Goal: Transaction & Acquisition: Purchase product/service

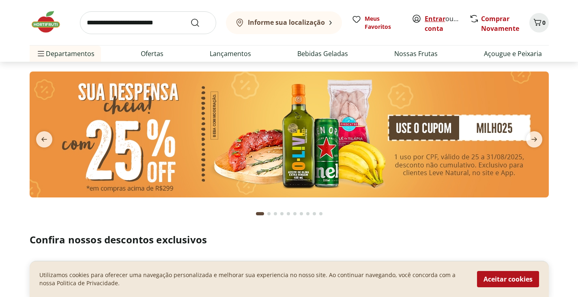
click at [436, 21] on link "Entrar" at bounding box center [435, 18] width 21 height 9
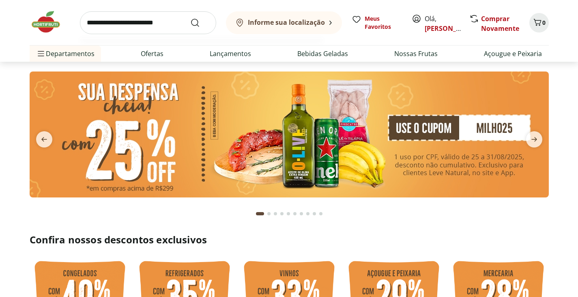
drag, startPoint x: 133, startPoint y: 23, endPoint x: 131, endPoint y: 6, distance: 17.1
click at [134, 20] on input "search" at bounding box center [148, 22] width 136 height 23
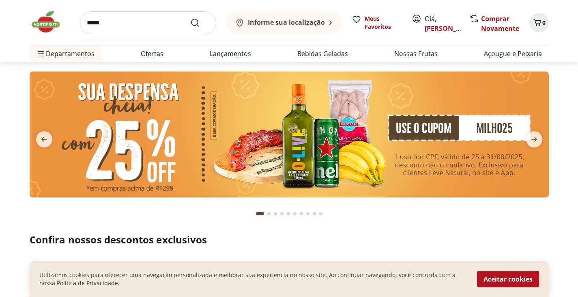
type input "*****"
click at [190, 18] on button "Submit Search" at bounding box center [199, 23] width 19 height 10
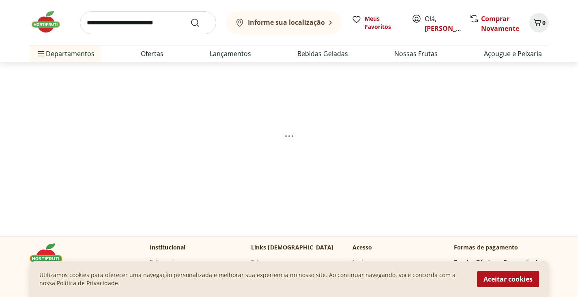
select select "**********"
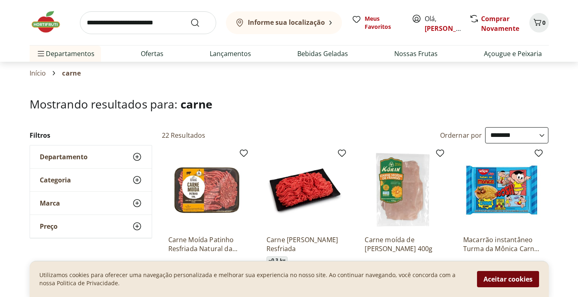
click at [517, 278] on button "Aceitar cookies" at bounding box center [508, 279] width 62 height 16
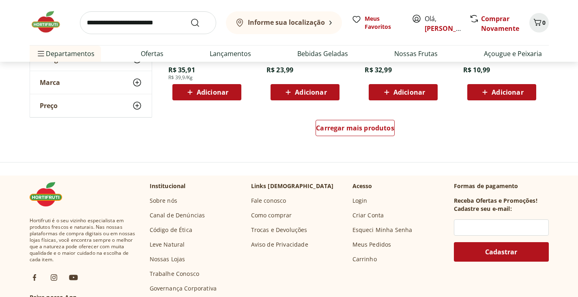
scroll to position [568, 0]
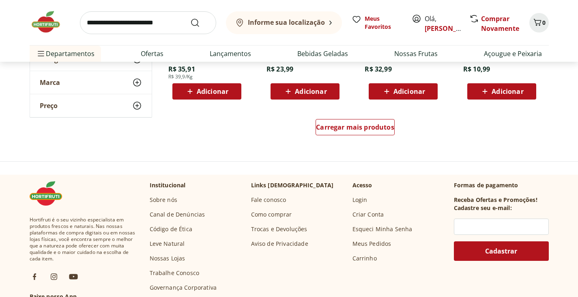
click at [330, 102] on div "LINGUI CARNE SUIN DEF DOM PONEONE 325G R$ 23,99 Adicionar" at bounding box center [305, 20] width 90 height 172
click at [341, 128] on span "Carregar mais produtos" at bounding box center [355, 127] width 78 height 6
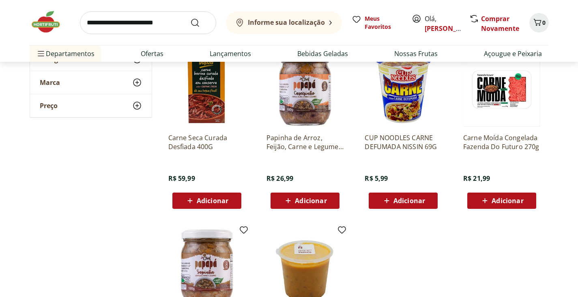
scroll to position [812, 0]
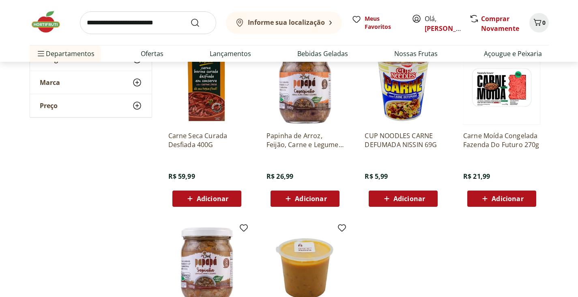
click at [149, 19] on input "search" at bounding box center [148, 22] width 136 height 23
type input "****"
click at [190, 18] on button "Submit Search" at bounding box center [199, 23] width 19 height 10
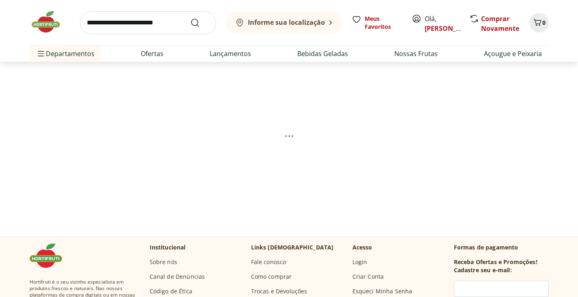
select select "**********"
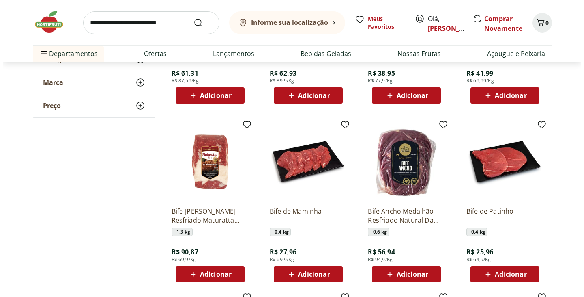
scroll to position [406, 0]
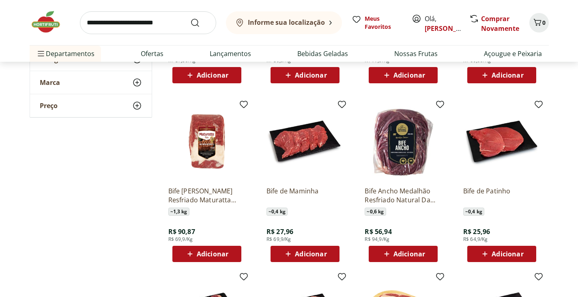
click at [497, 252] on span "Adicionar" at bounding box center [508, 253] width 32 height 6
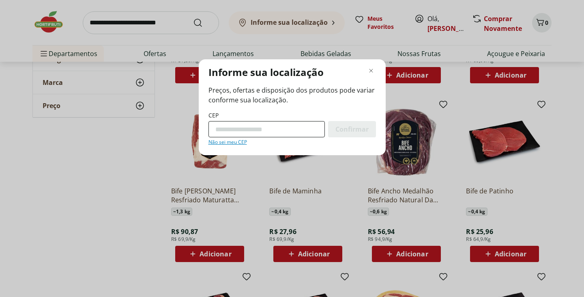
click at [249, 134] on input "CEP" at bounding box center [267, 129] width 116 height 16
type input "*********"
click at [348, 129] on span "Confirmar" at bounding box center [352, 129] width 33 height 6
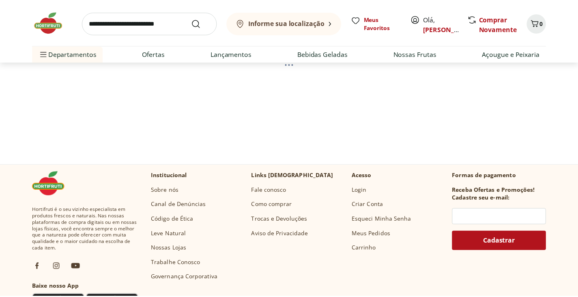
scroll to position [405, 0]
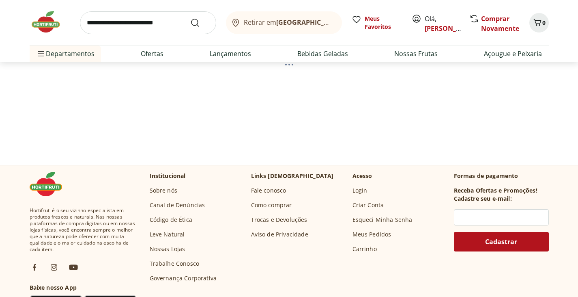
select select "**********"
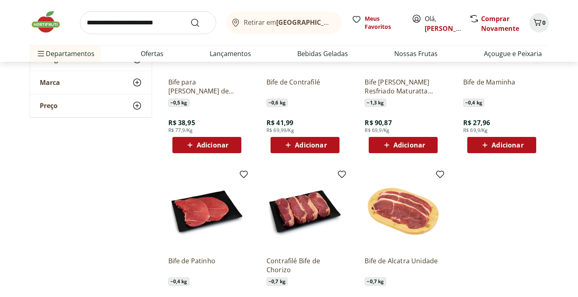
scroll to position [730, 0]
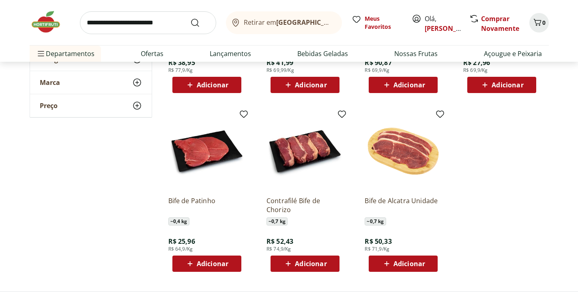
click at [219, 259] on span "Adicionar" at bounding box center [206, 264] width 43 height 10
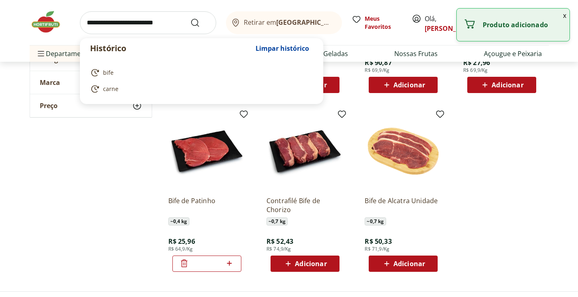
click at [127, 25] on input "search" at bounding box center [148, 22] width 136 height 23
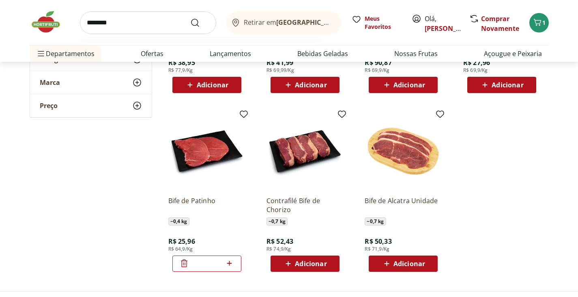
type input "********"
click at [190, 18] on button "Submit Search" at bounding box center [199, 23] width 19 height 10
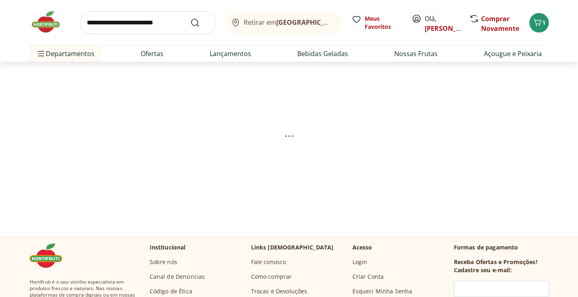
select select "**********"
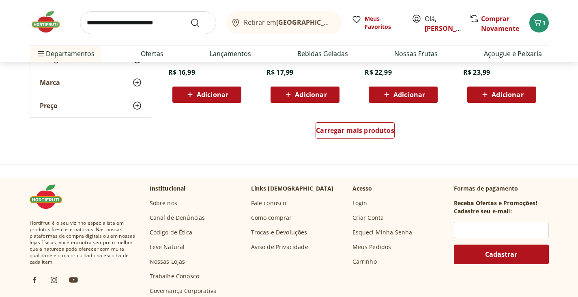
scroll to position [568, 0]
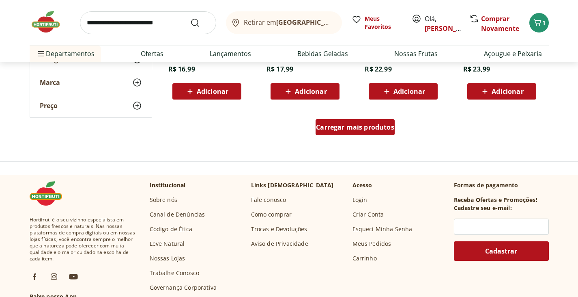
click at [355, 126] on span "Carregar mais produtos" at bounding box center [355, 127] width 78 height 6
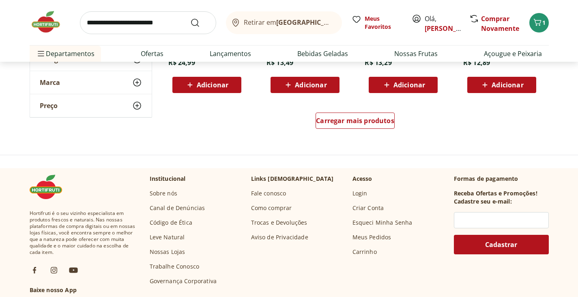
scroll to position [1136, 0]
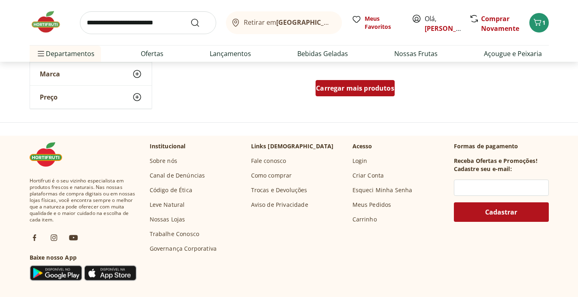
click at [358, 87] on span "Carregar mais produtos" at bounding box center [355, 88] width 78 height 6
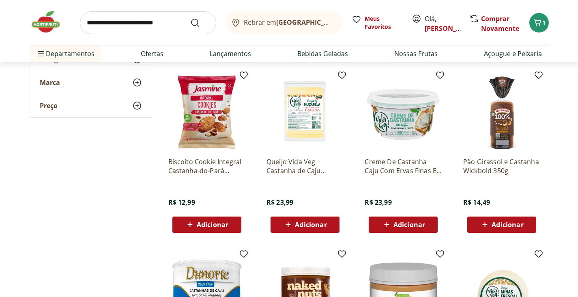
click at [169, 23] on input "search" at bounding box center [148, 22] width 136 height 23
type input "**********"
click at [190, 18] on button "Submit Search" at bounding box center [199, 23] width 19 height 10
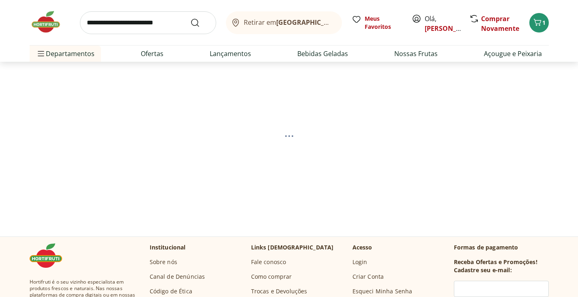
select select "**********"
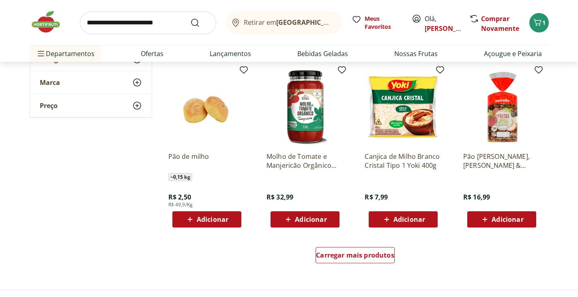
scroll to position [1542, 0]
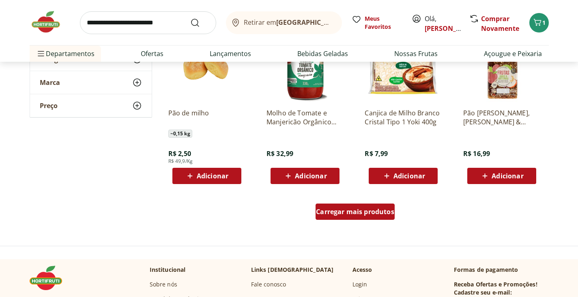
click at [373, 215] on span "Carregar mais produtos" at bounding box center [355, 211] width 78 height 6
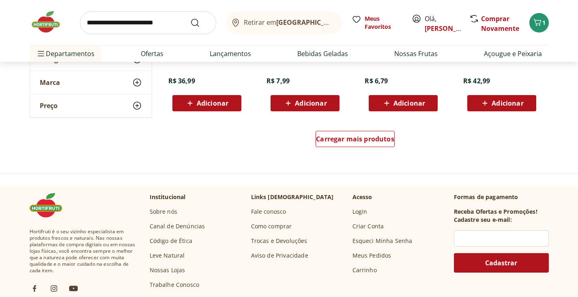
scroll to position [2151, 0]
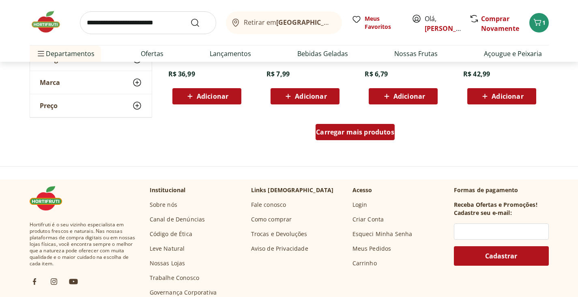
click at [376, 133] on span "Carregar mais produtos" at bounding box center [355, 132] width 78 height 6
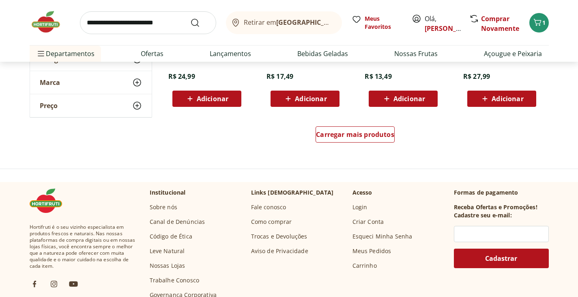
scroll to position [2679, 0]
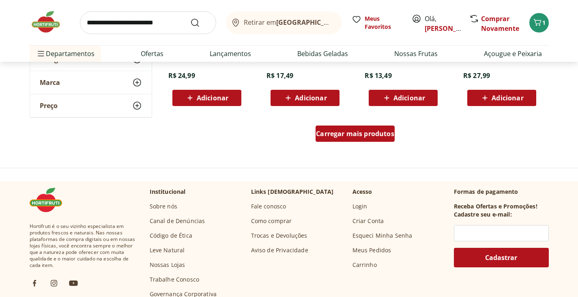
click at [366, 133] on span "Carregar mais produtos" at bounding box center [355, 133] width 78 height 6
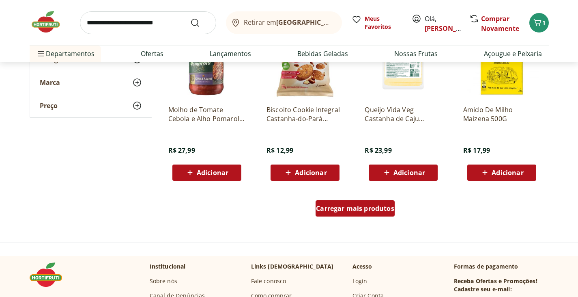
scroll to position [3206, 0]
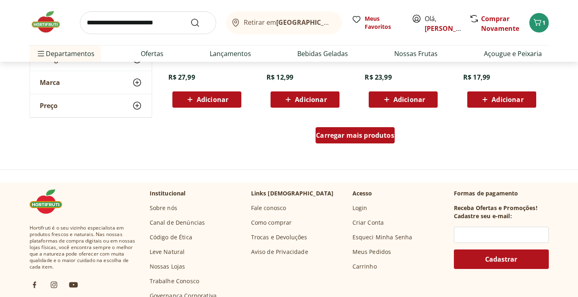
click at [366, 133] on span "Carregar mais produtos" at bounding box center [355, 135] width 78 height 6
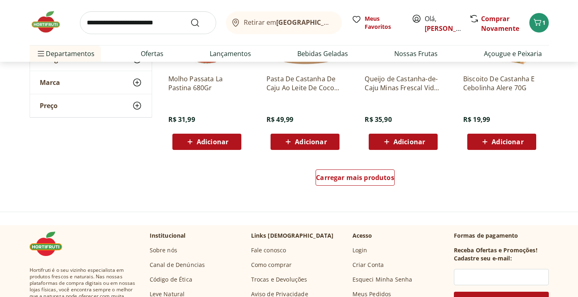
scroll to position [3734, 0]
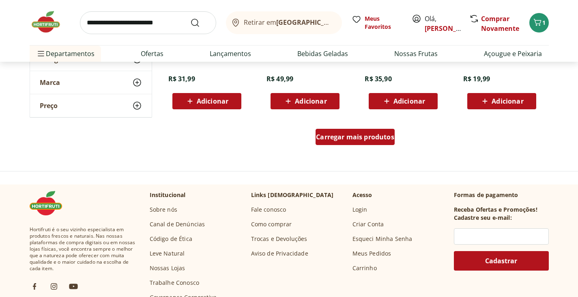
click at [365, 142] on div "Carregar mais produtos" at bounding box center [355, 137] width 79 height 16
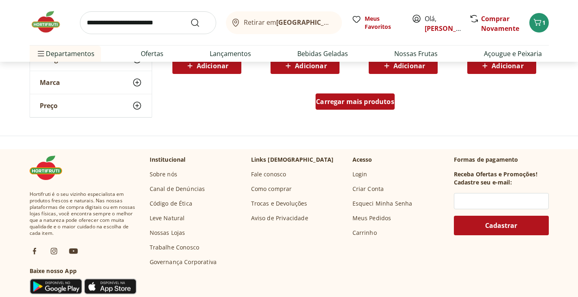
scroll to position [4302, 0]
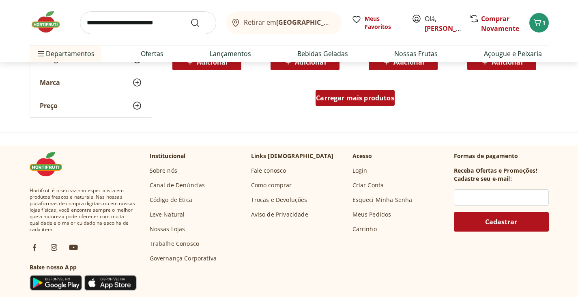
click at [363, 95] on span "Carregar mais produtos" at bounding box center [355, 98] width 78 height 6
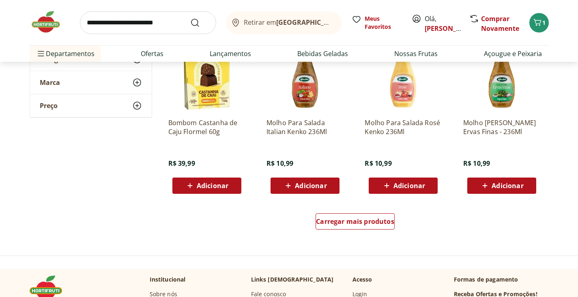
scroll to position [4829, 0]
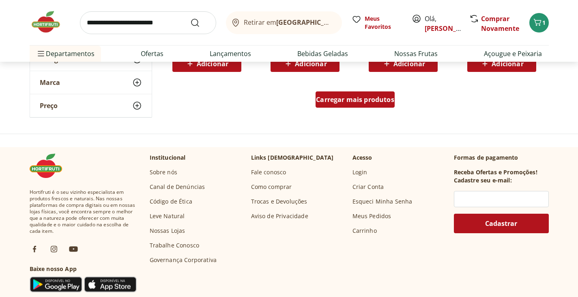
click at [340, 100] on span "Carregar mais produtos" at bounding box center [355, 99] width 78 height 6
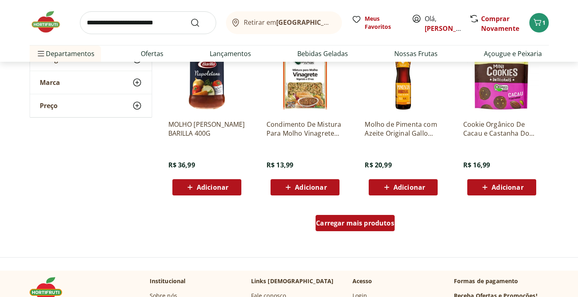
scroll to position [5276, 0]
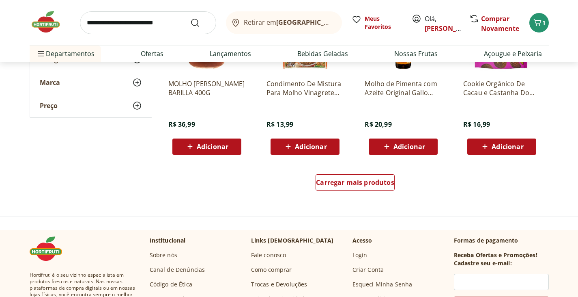
drag, startPoint x: 128, startPoint y: 22, endPoint x: 134, endPoint y: 12, distance: 11.8
click at [131, 17] on input "search" at bounding box center [148, 22] width 136 height 23
type input "*********"
click at [190, 18] on button "Submit Search" at bounding box center [199, 23] width 19 height 10
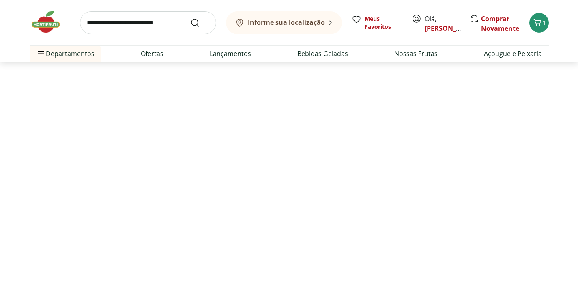
select select "**********"
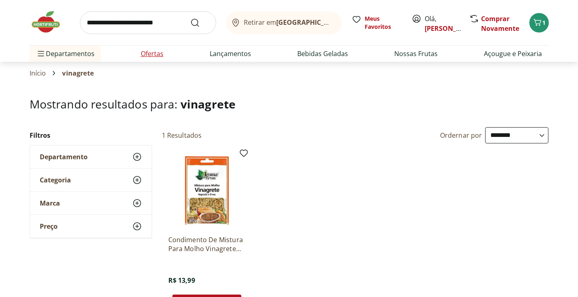
click at [147, 53] on link "Ofertas" at bounding box center [152, 54] width 23 height 10
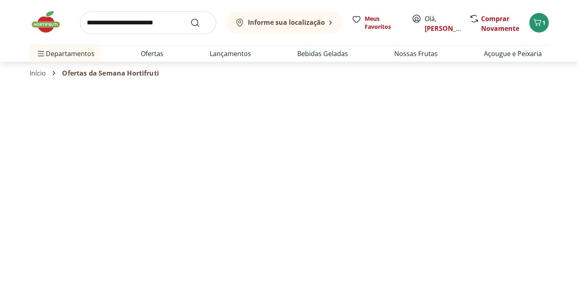
select select "**********"
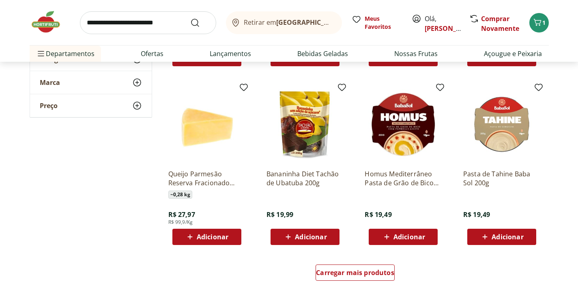
scroll to position [406, 0]
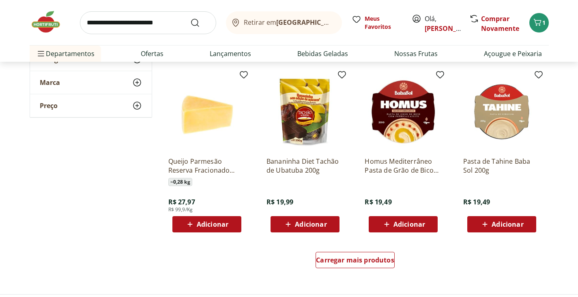
click at [422, 222] on span "Adicionar" at bounding box center [410, 224] width 32 height 6
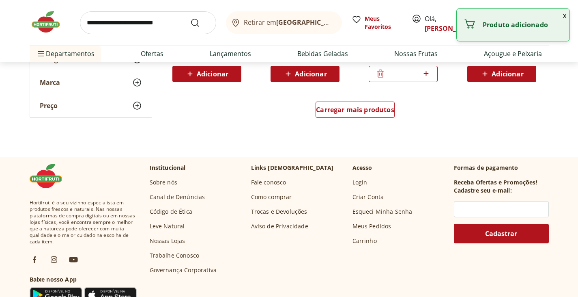
scroll to position [568, 0]
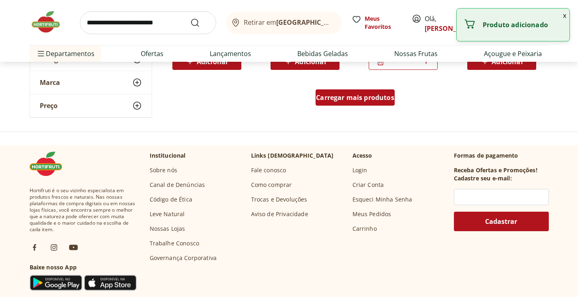
click at [348, 98] on span "Carregar mais produtos" at bounding box center [355, 97] width 78 height 6
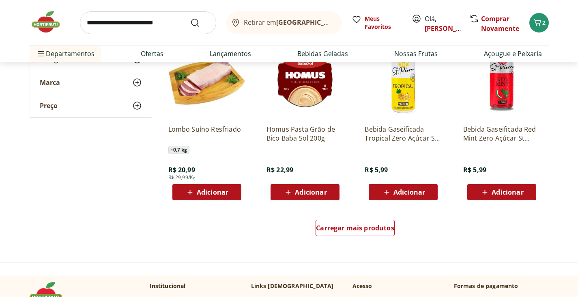
scroll to position [1096, 0]
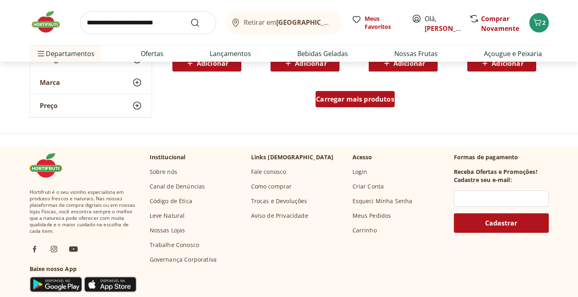
click at [332, 93] on div "Carregar mais produtos" at bounding box center [355, 99] width 79 height 16
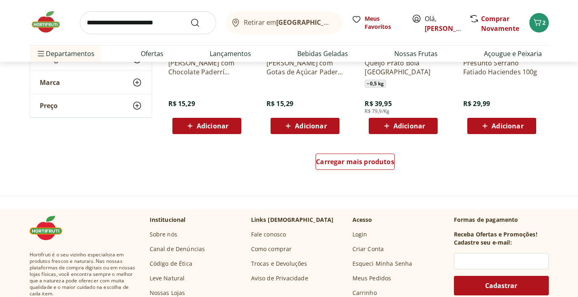
scroll to position [1583, 0]
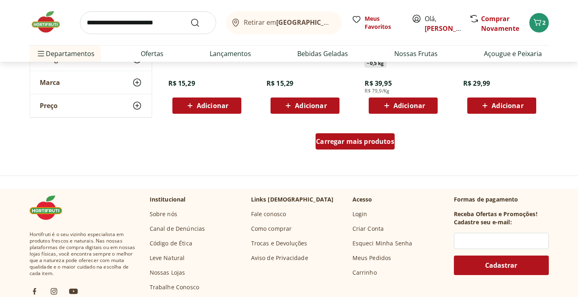
click at [337, 141] on span "Carregar mais produtos" at bounding box center [355, 141] width 78 height 6
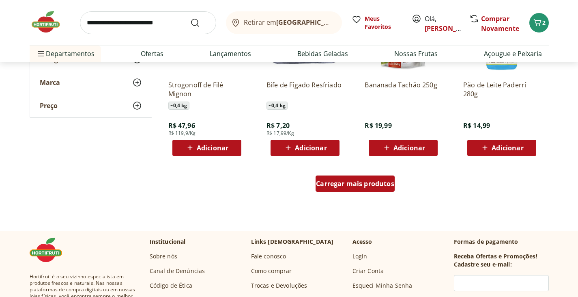
scroll to position [2110, 0]
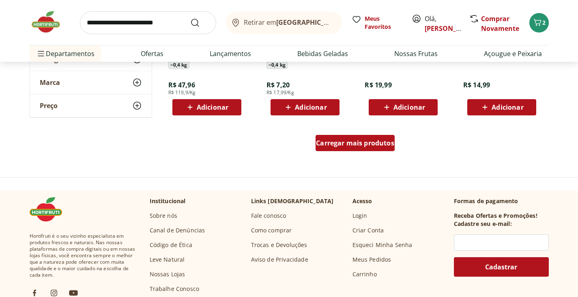
click at [345, 146] on span "Carregar mais produtos" at bounding box center [355, 143] width 78 height 6
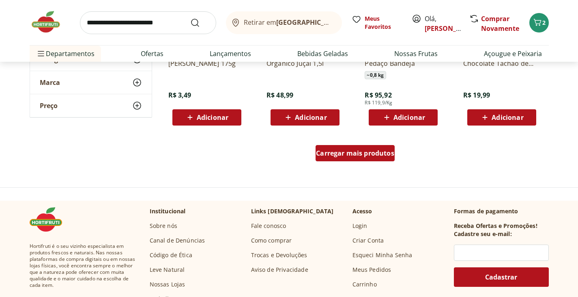
scroll to position [2638, 0]
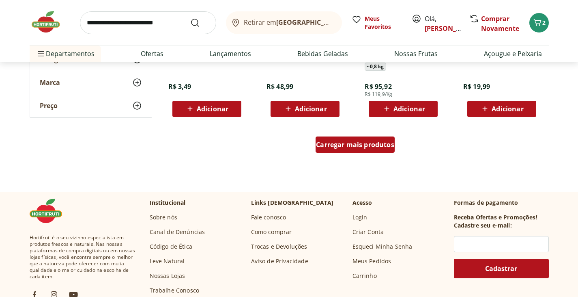
click at [345, 147] on span "Carregar mais produtos" at bounding box center [355, 144] width 78 height 6
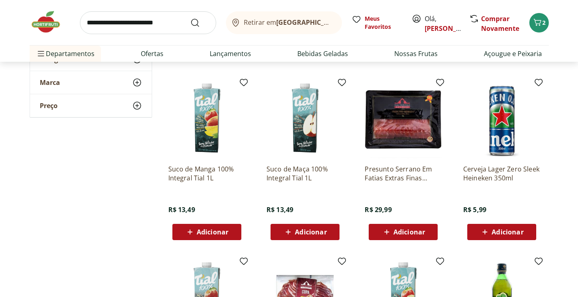
scroll to position [2881, 0]
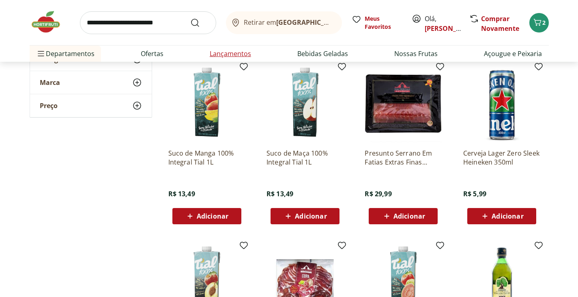
click at [237, 51] on link "Lançamentos" at bounding box center [230, 54] width 41 height 10
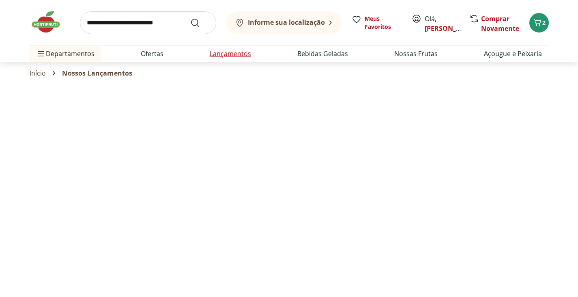
select select "**********"
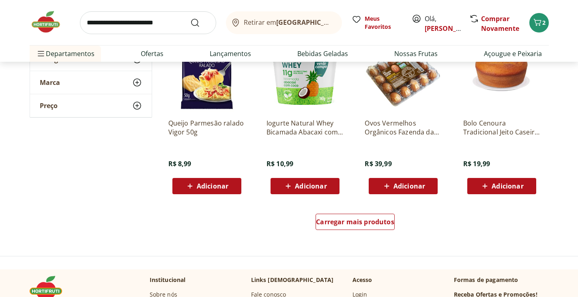
scroll to position [487, 0]
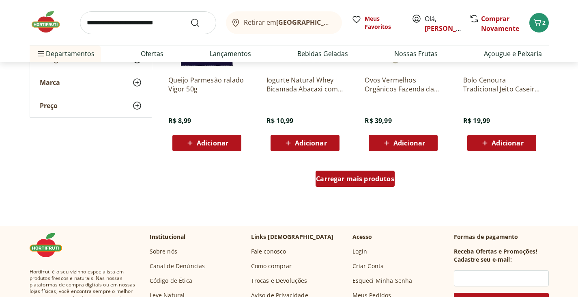
click at [360, 185] on div "Carregar mais produtos" at bounding box center [355, 178] width 79 height 16
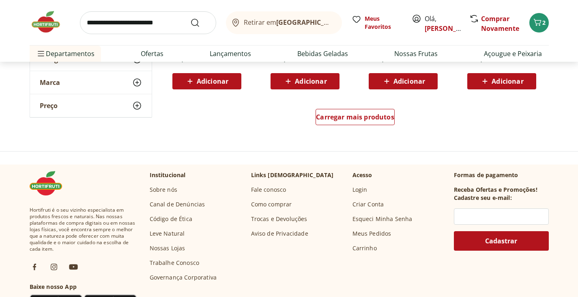
scroll to position [1096, 0]
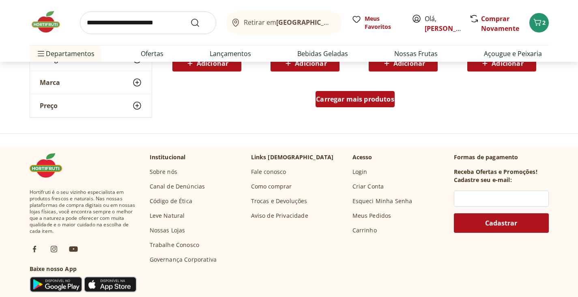
click at [368, 103] on div "Carregar mais produtos" at bounding box center [355, 99] width 79 height 16
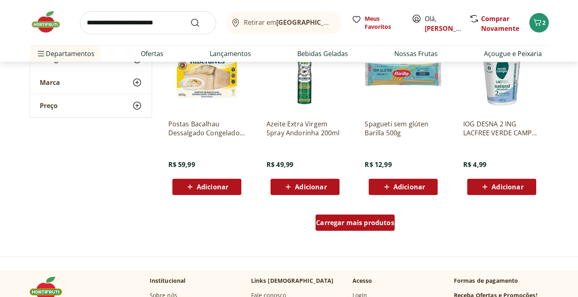
scroll to position [1542, 0]
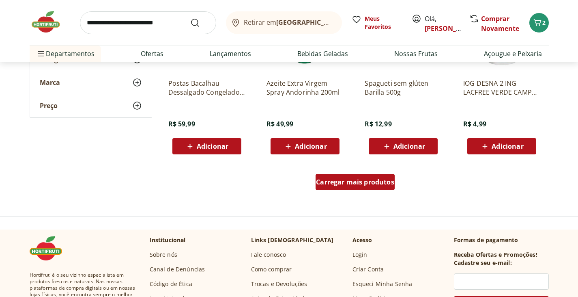
click at [356, 187] on div "Carregar mais produtos" at bounding box center [355, 182] width 79 height 16
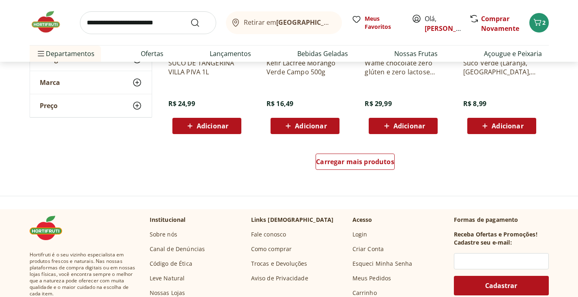
scroll to position [2110, 0]
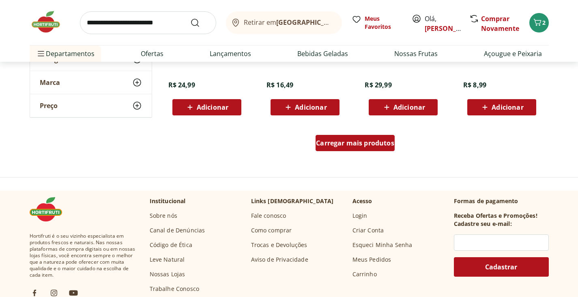
click at [359, 138] on div "Carregar mais produtos" at bounding box center [355, 143] width 79 height 16
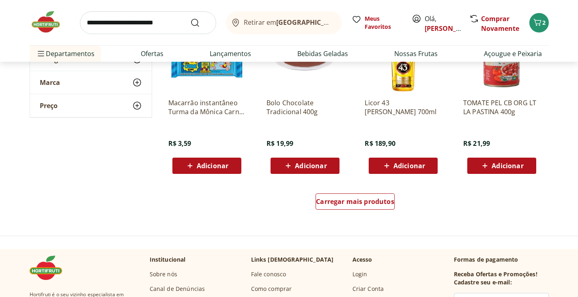
scroll to position [2638, 0]
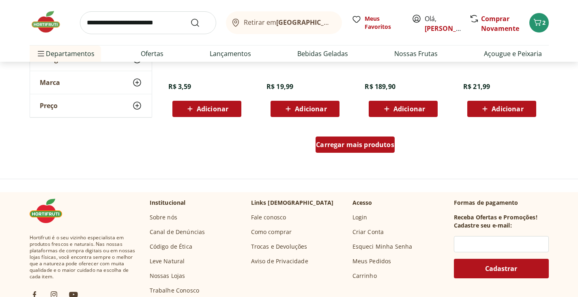
click at [334, 149] on div "Carregar mais produtos" at bounding box center [355, 144] width 79 height 16
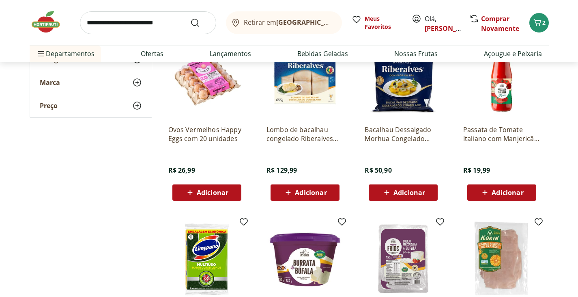
scroll to position [609, 0]
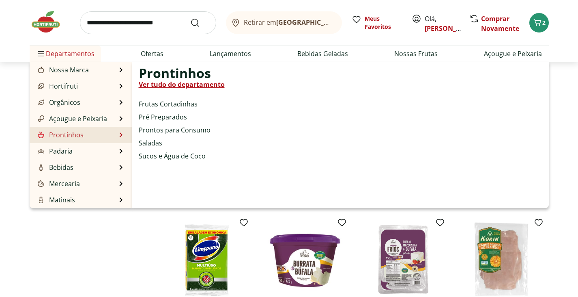
click at [203, 71] on span "Prontinhos" at bounding box center [175, 73] width 72 height 10
click at [170, 68] on span "Prontinhos" at bounding box center [175, 73] width 72 height 10
click at [179, 88] on link "Ver tudo do departamento" at bounding box center [182, 85] width 86 height 10
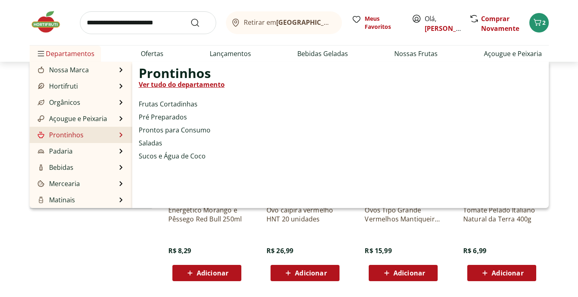
select select "**********"
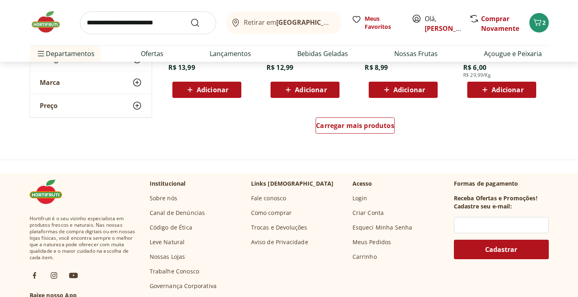
scroll to position [568, 0]
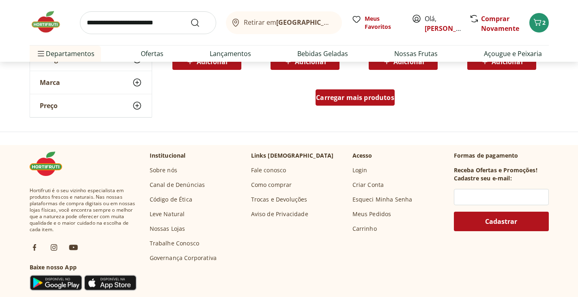
click at [351, 105] on div "Carregar mais produtos" at bounding box center [355, 97] width 79 height 16
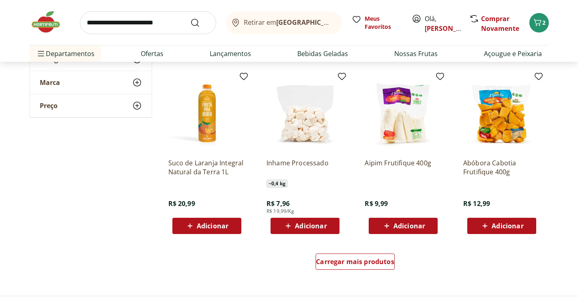
scroll to position [974, 0]
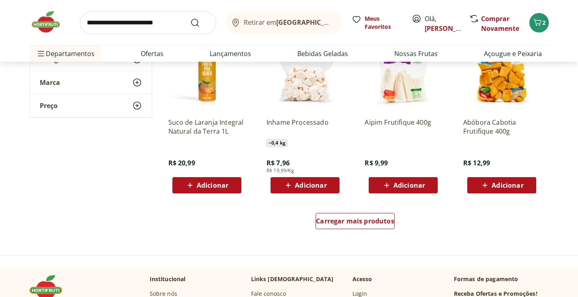
click at [319, 186] on span "Adicionar" at bounding box center [311, 185] width 32 height 6
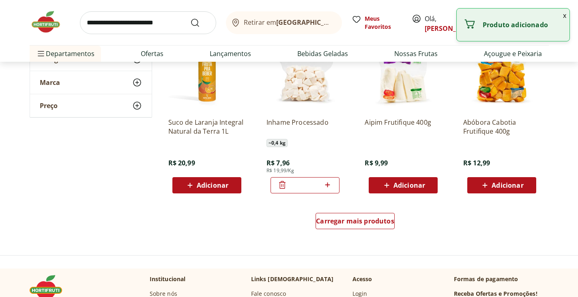
click at [331, 183] on icon at bounding box center [328, 185] width 10 height 10
type input "*"
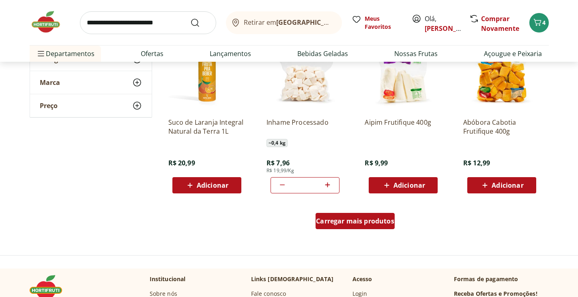
scroll to position [1015, 0]
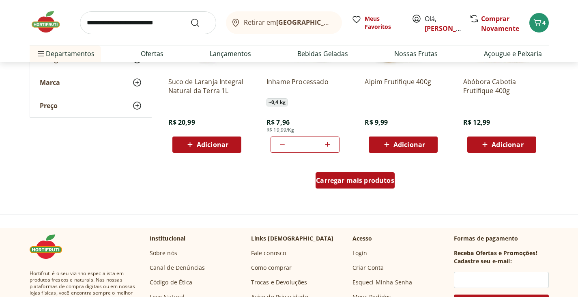
click at [368, 183] on span "Carregar mais produtos" at bounding box center [355, 180] width 78 height 6
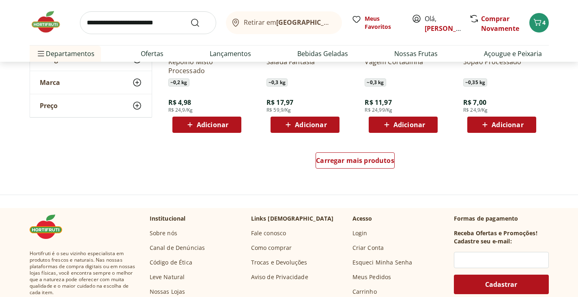
scroll to position [1583, 0]
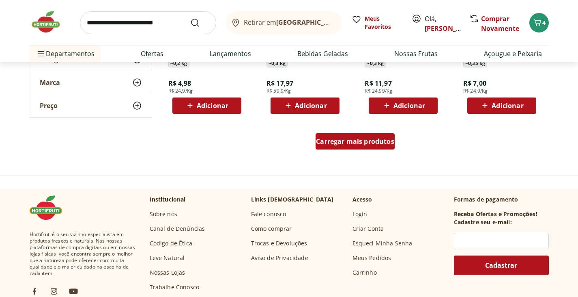
click at [351, 142] on span "Carregar mais produtos" at bounding box center [355, 141] width 78 height 6
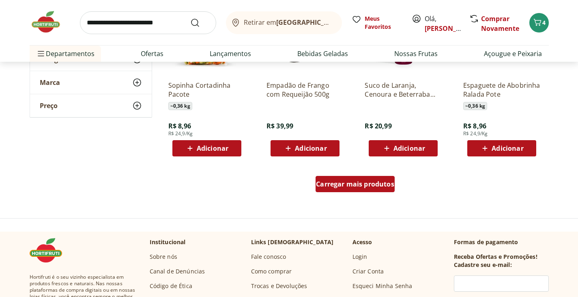
scroll to position [2070, 0]
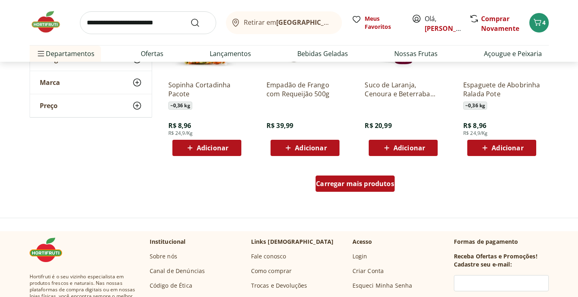
click at [358, 179] on div "Carregar mais produtos" at bounding box center [355, 183] width 79 height 16
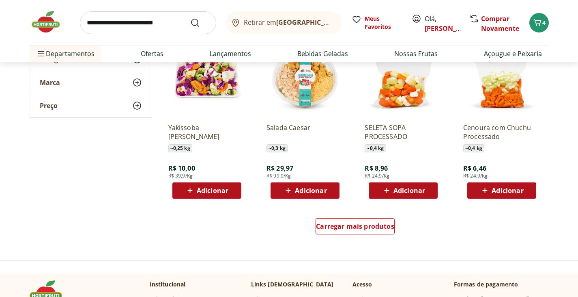
scroll to position [2557, 0]
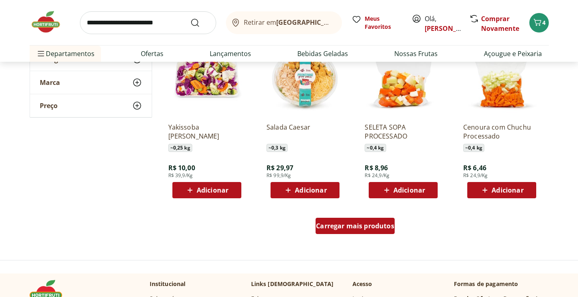
click at [386, 229] on span "Carregar mais produtos" at bounding box center [355, 225] width 78 height 6
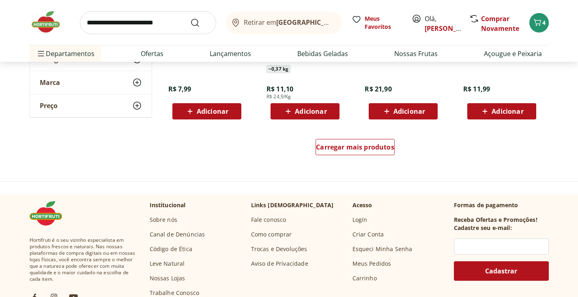
scroll to position [3166, 0]
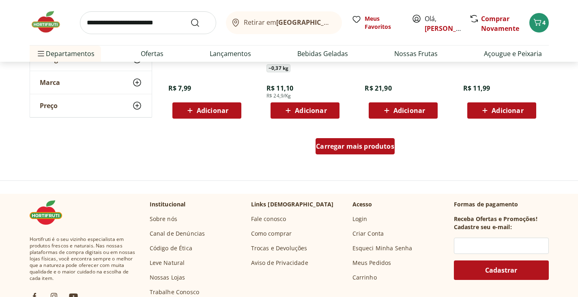
click at [365, 147] on span "Carregar mais produtos" at bounding box center [355, 146] width 78 height 6
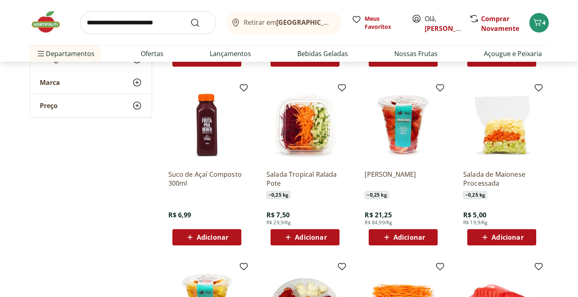
scroll to position [3409, 0]
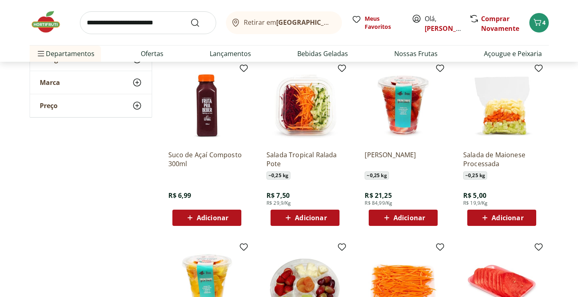
click at [515, 219] on span "Adicionar" at bounding box center [508, 217] width 32 height 6
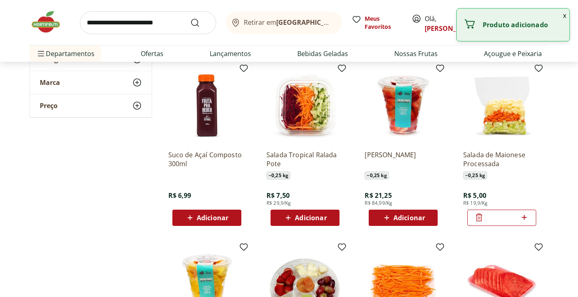
click at [526, 217] on icon at bounding box center [524, 217] width 10 height 10
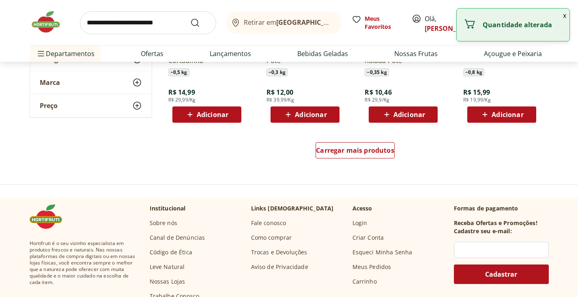
type input "*"
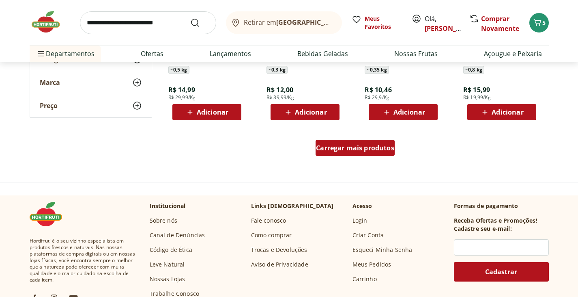
click at [382, 144] on span "Carregar mais produtos" at bounding box center [355, 147] width 78 height 6
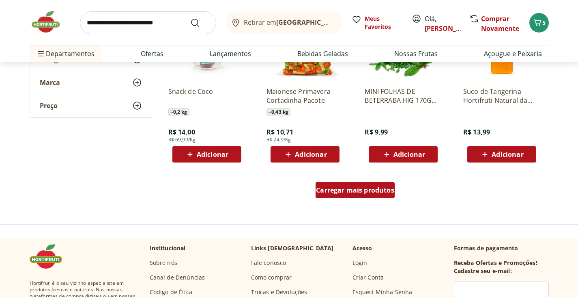
scroll to position [4221, 0]
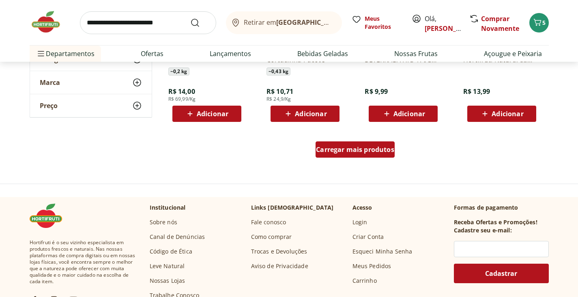
click at [389, 153] on span "Carregar mais produtos" at bounding box center [355, 149] width 78 height 6
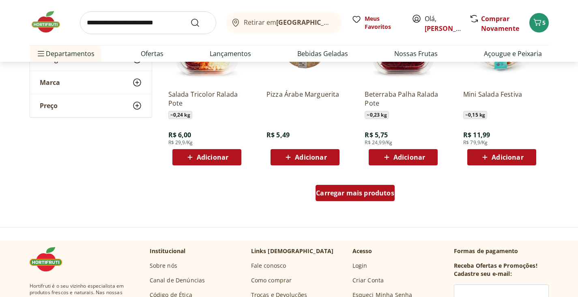
scroll to position [4789, 0]
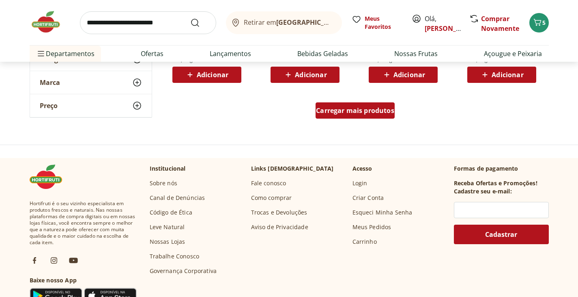
click at [382, 115] on div "Carregar mais produtos" at bounding box center [355, 110] width 79 height 16
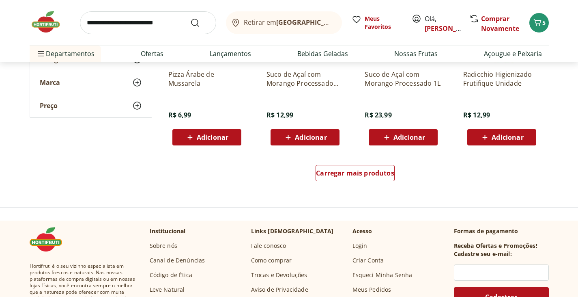
scroll to position [5276, 0]
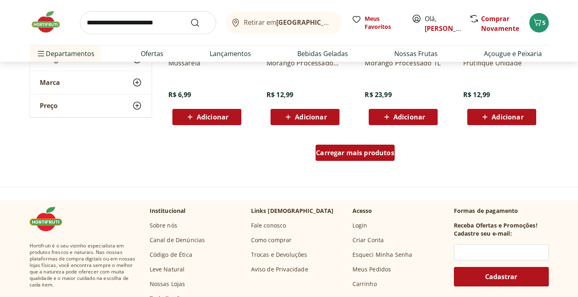
click at [359, 153] on span "Carregar mais produtos" at bounding box center [355, 152] width 78 height 6
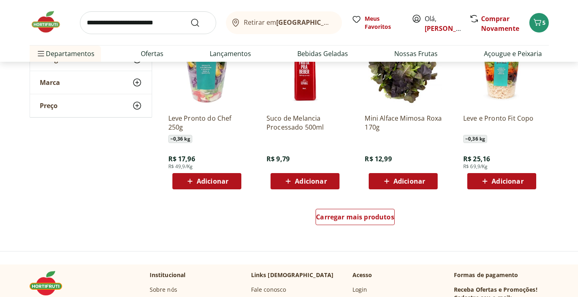
scroll to position [5844, 0]
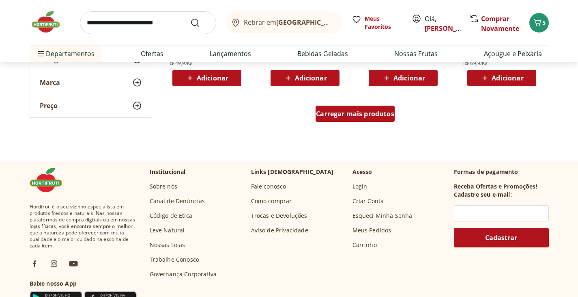
click at [349, 111] on span "Carregar mais produtos" at bounding box center [355, 113] width 78 height 6
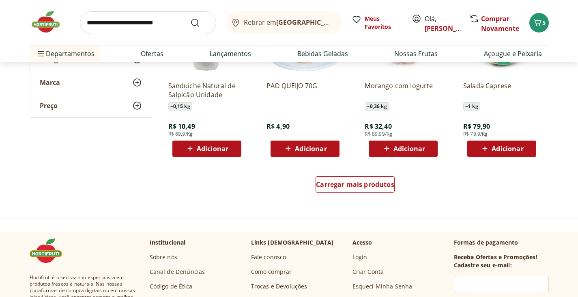
scroll to position [6290, 0]
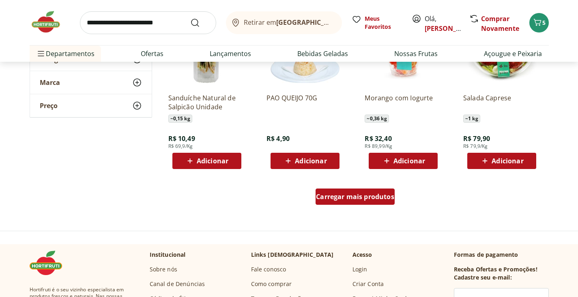
click at [363, 200] on span "Carregar mais produtos" at bounding box center [355, 196] width 78 height 6
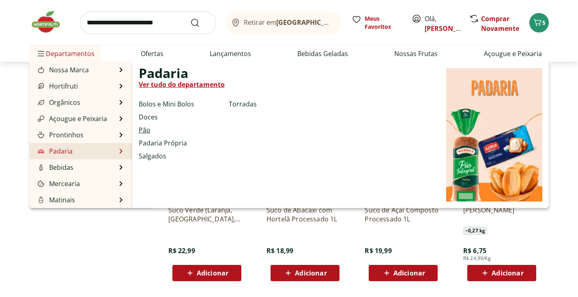
click at [144, 129] on link "Pão" at bounding box center [145, 130] width 12 height 10
select select "**********"
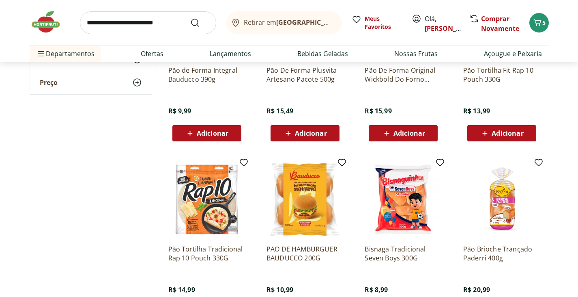
scroll to position [446, 0]
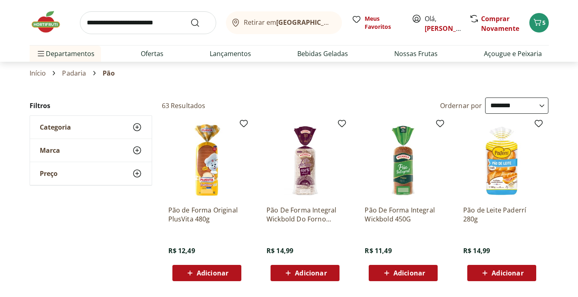
select select "**********"
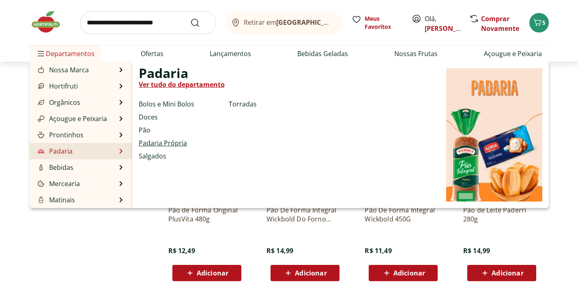
click at [172, 144] on link "Padaria Própria" at bounding box center [163, 143] width 48 height 10
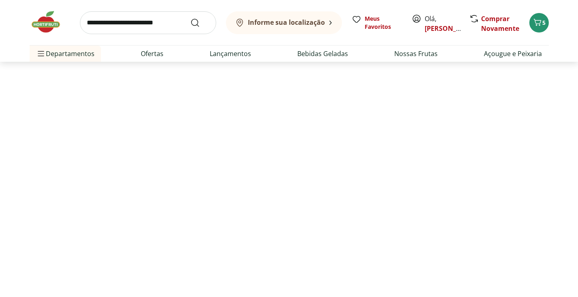
select select "**********"
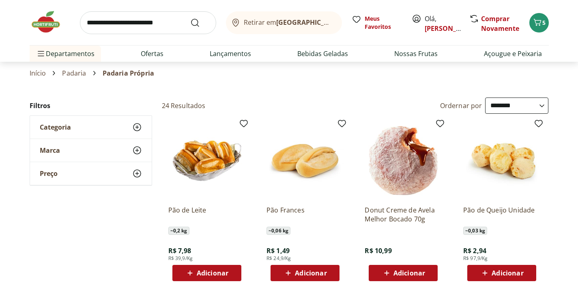
scroll to position [41, 0]
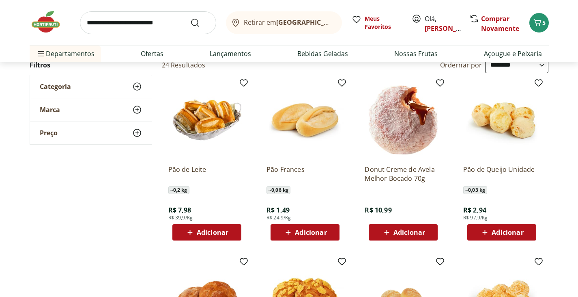
click at [311, 232] on span "Adicionar" at bounding box center [311, 232] width 32 height 6
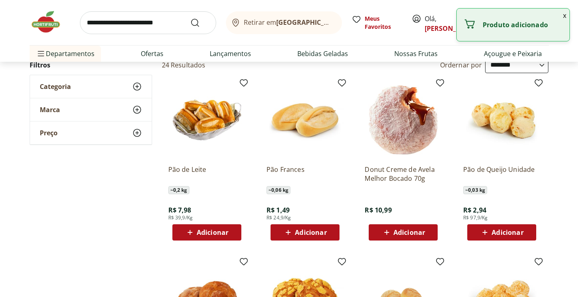
click at [323, 233] on span "Adicionar" at bounding box center [311, 232] width 32 height 6
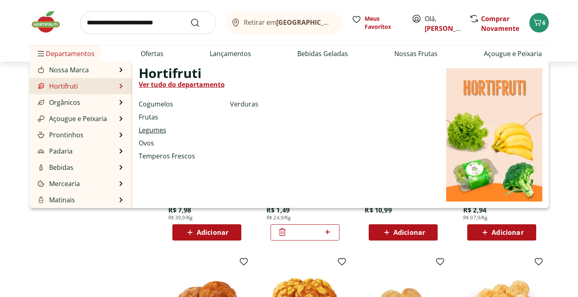
click at [163, 128] on link "Legumes" at bounding box center [153, 130] width 28 height 10
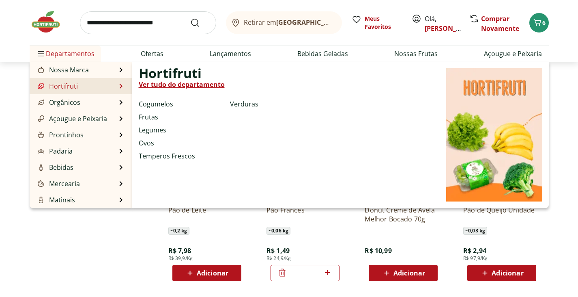
select select "**********"
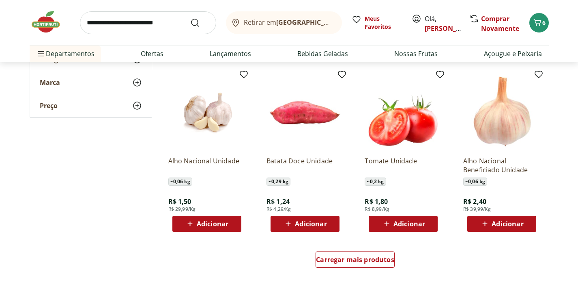
scroll to position [446, 0]
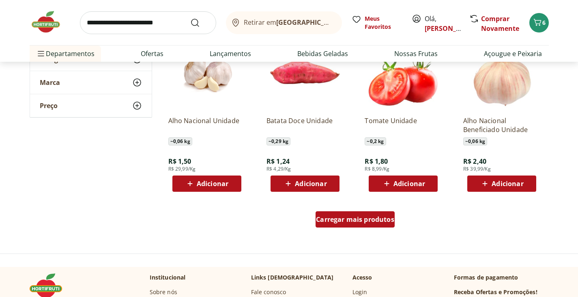
click at [329, 224] on div "Carregar mais produtos" at bounding box center [355, 219] width 79 height 16
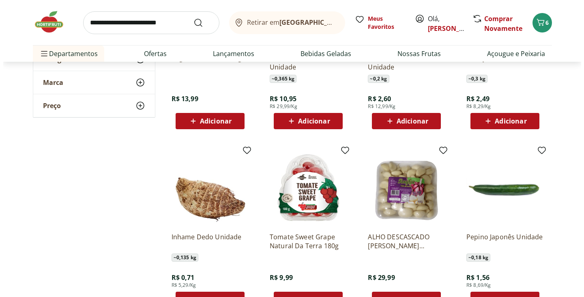
scroll to position [893, 0]
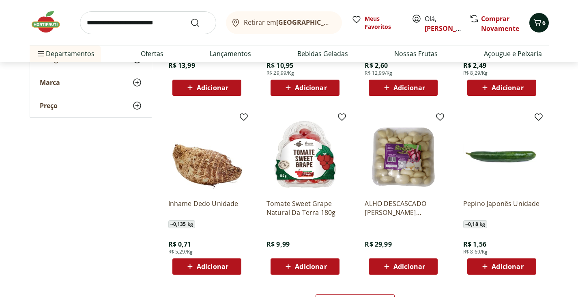
click at [540, 24] on icon "Carrinho" at bounding box center [538, 22] width 8 height 7
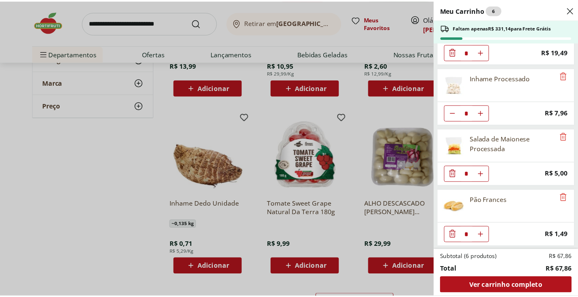
scroll to position [100, 0]
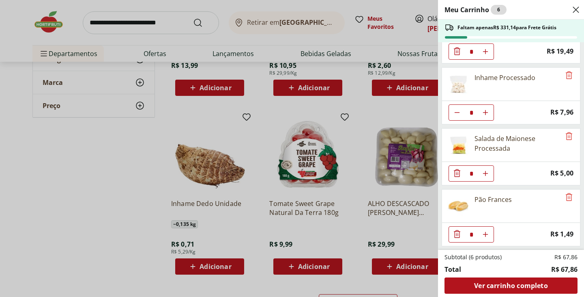
click at [43, 58] on div "Meu Carrinho 6 Faltam apenas R$ 331,14 para Frete Grátis Bife de Patinho * Pric…" at bounding box center [292, 148] width 584 height 297
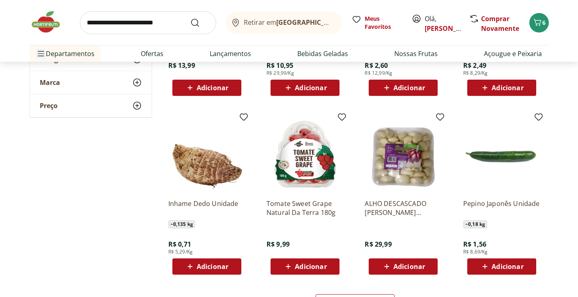
click at [44, 55] on span "Menu" at bounding box center [41, 54] width 10 height 10
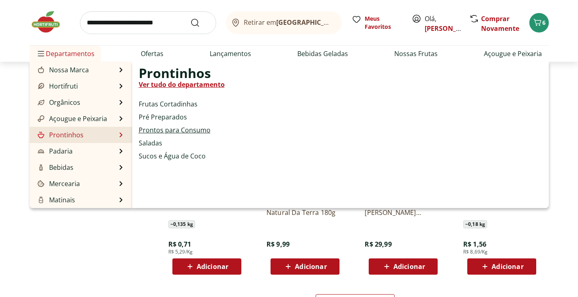
click at [168, 134] on link "Prontos para Consumo" at bounding box center [175, 130] width 72 height 10
select select "**********"
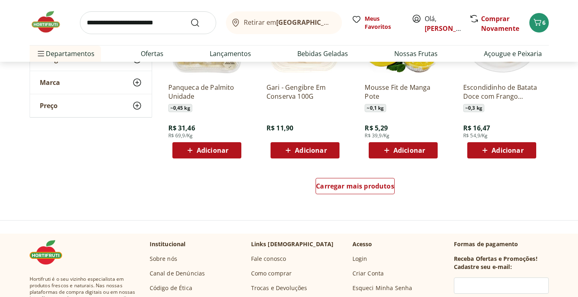
scroll to position [487, 0]
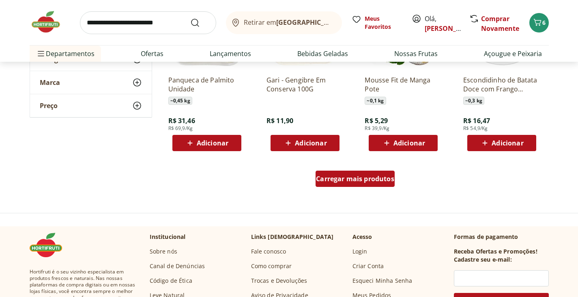
click at [357, 178] on span "Carregar mais produtos" at bounding box center [355, 178] width 78 height 6
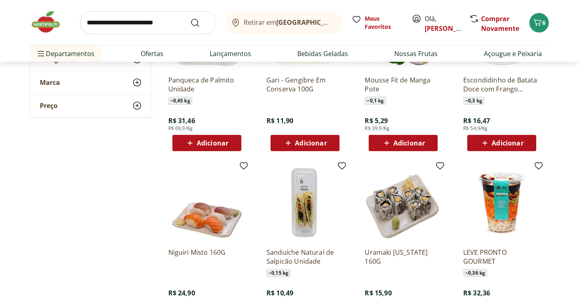
scroll to position [528, 0]
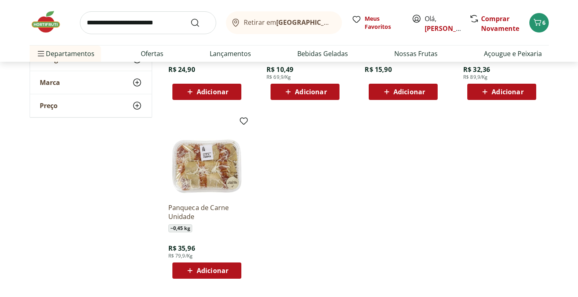
scroll to position [731, 0]
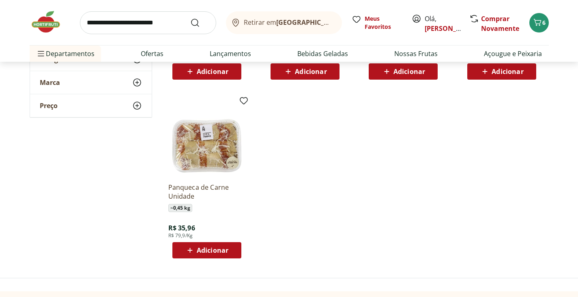
click at [219, 252] on span "Adicionar" at bounding box center [213, 250] width 32 height 6
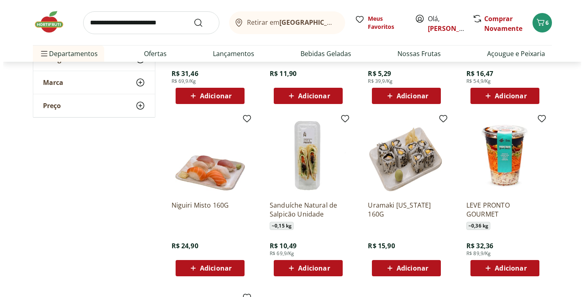
scroll to position [528, 0]
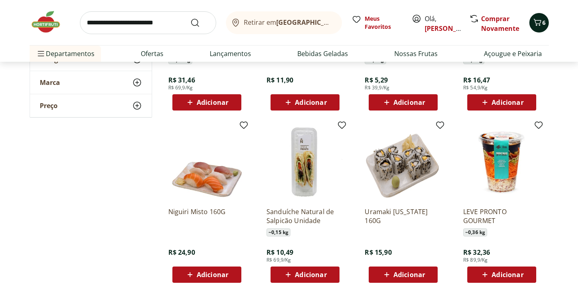
click at [542, 23] on icon "Carrinho" at bounding box center [538, 22] width 10 height 10
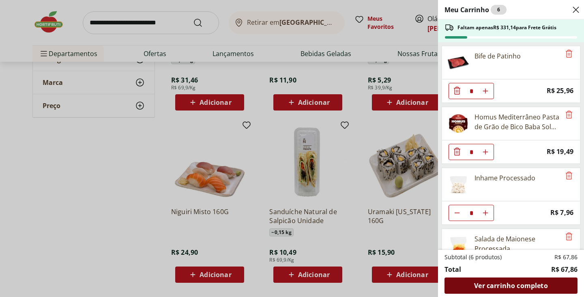
click at [506, 286] on span "Ver carrinho completo" at bounding box center [510, 285] width 73 height 6
